Goal: Task Accomplishment & Management: Use online tool/utility

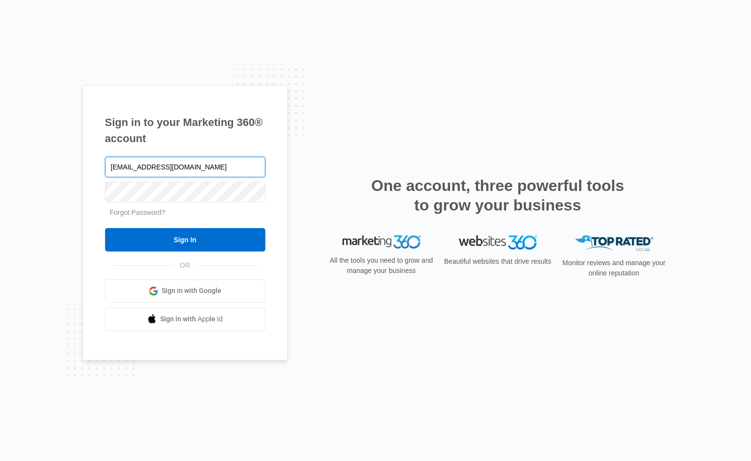
click at [193, 170] on input "jb@madwire.co" at bounding box center [185, 167] width 160 height 21
type input "jb@madwire.com"
click at [105, 228] on input "Sign In" at bounding box center [185, 239] width 160 height 23
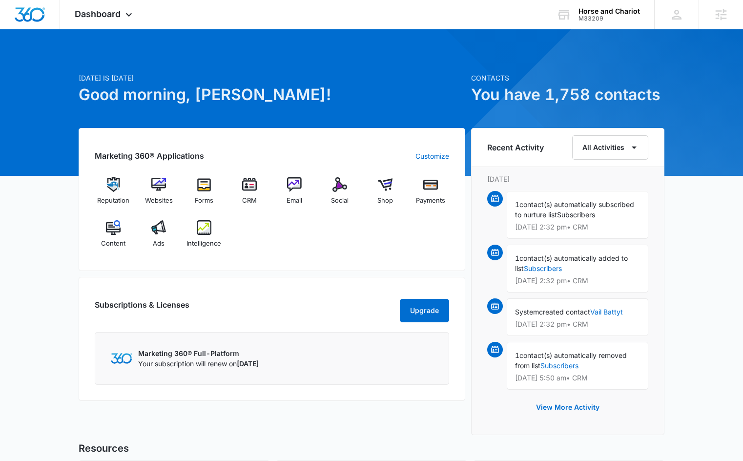
click at [71, 250] on div "Today is Monday, October 6th Good morning, JB! Contacts You have 1,758 contacts…" at bounding box center [371, 332] width 743 height 580
click at [28, 228] on div "Today is Monday, October 6th Good morning, JB! Contacts You have 1,758 contacts…" at bounding box center [371, 332] width 743 height 580
click at [292, 190] on img at bounding box center [294, 184] width 15 height 15
